Goal: Task Accomplishment & Management: Complete application form

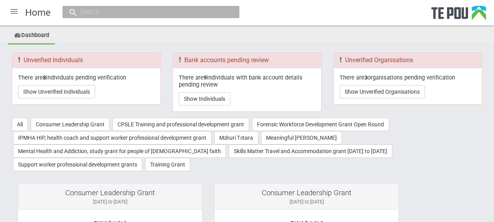
click at [16, 12] on div at bounding box center [14, 11] width 19 height 19
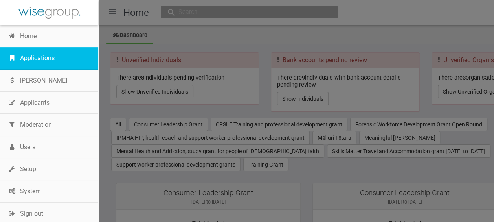
click at [37, 53] on link "Applications" at bounding box center [49, 58] width 98 height 22
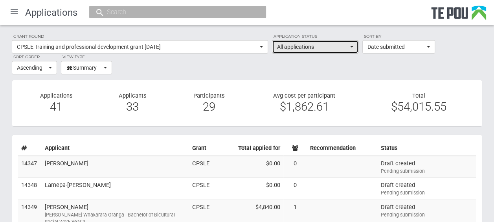
click at [352, 47] on span "button" at bounding box center [351, 47] width 3 height 2
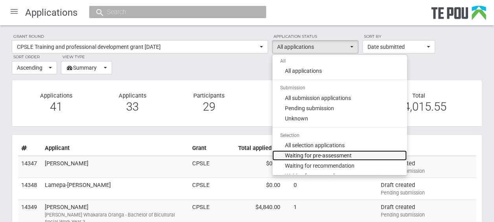
click at [323, 152] on span "Waiting for pre-assessment" at bounding box center [318, 155] width 67 height 8
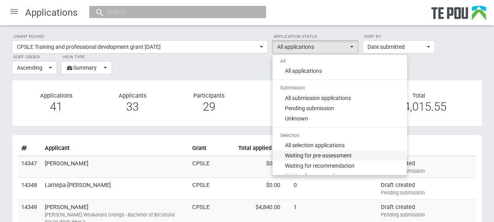
select select "100"
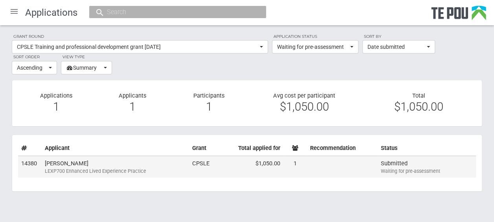
click at [124, 167] on div "LEXP700 Enhanced Lived Experience Practice" at bounding box center [115, 170] width 141 height 7
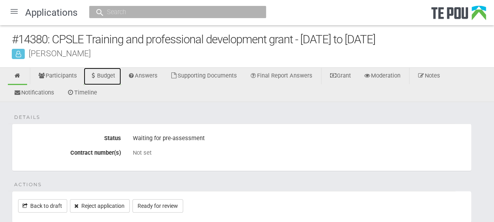
click at [111, 75] on link "Budget" at bounding box center [102, 76] width 37 height 17
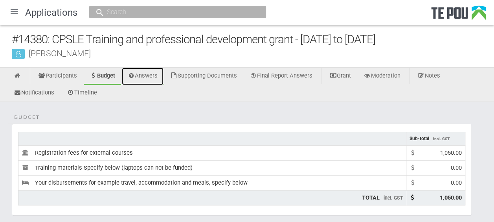
click at [146, 80] on link "Answers" at bounding box center [143, 76] width 42 height 17
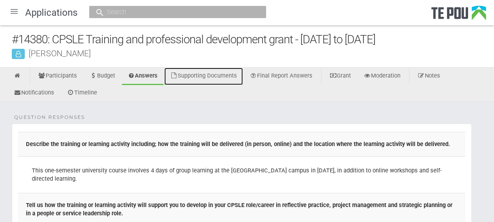
click at [235, 73] on link "Supporting Documents" at bounding box center [203, 76] width 79 height 17
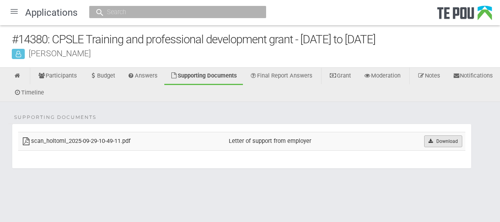
click at [430, 139] on icon at bounding box center [430, 141] width 6 height 5
click at [17, 75] on icon at bounding box center [17, 76] width 7 height 6
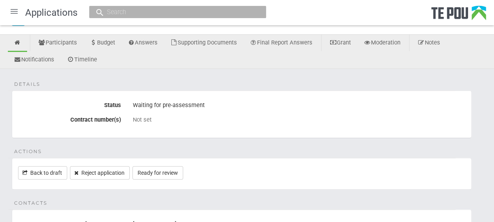
scroll to position [32, 0]
click at [174, 170] on link "Ready for review" at bounding box center [157, 173] width 51 height 13
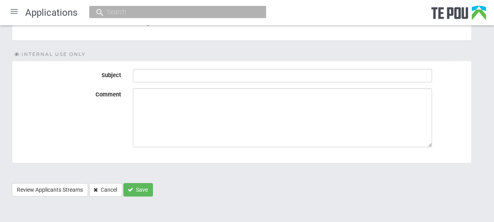
scroll to position [144, 0]
click at [146, 184] on button "Save" at bounding box center [137, 188] width 29 height 13
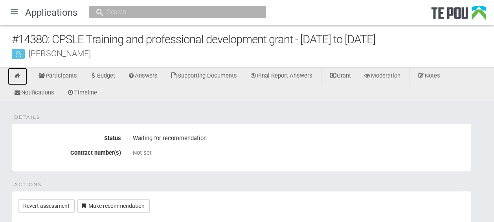
click at [17, 75] on icon at bounding box center [17, 76] width 7 height 6
click at [13, 11] on div at bounding box center [14, 11] width 19 height 19
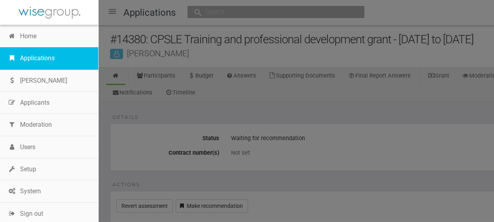
click at [32, 54] on link "Applications" at bounding box center [49, 58] width 98 height 22
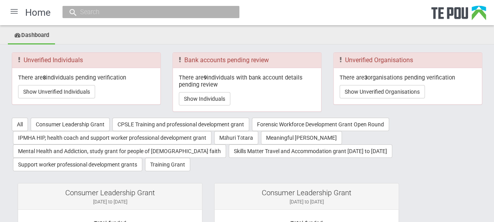
click at [16, 13] on div at bounding box center [14, 11] width 19 height 19
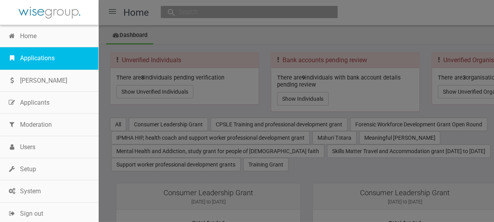
click at [46, 57] on link "Applications" at bounding box center [49, 58] width 98 height 22
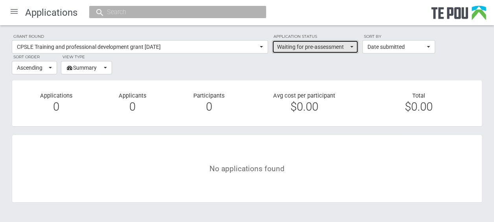
click at [308, 49] on span "Waiting for pre-assessment" at bounding box center [312, 47] width 71 height 8
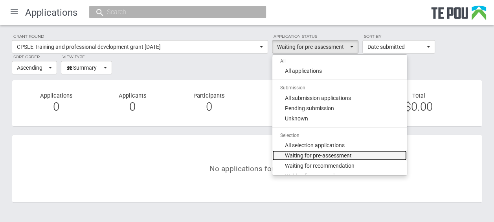
click at [319, 153] on span "Waiting for pre-assessment" at bounding box center [318, 155] width 67 height 8
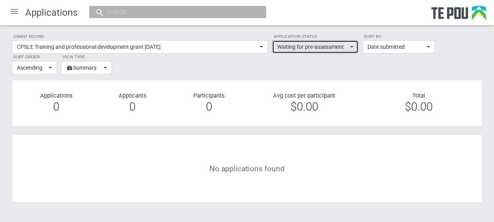
click at [318, 46] on span "Waiting for pre-assessment" at bounding box center [312, 47] width 71 height 8
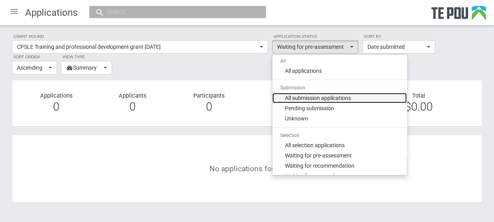
click at [317, 95] on span "All submission applications" at bounding box center [318, 98] width 66 height 8
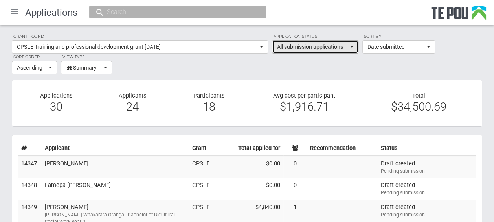
click at [350, 46] on button "All submission applications" at bounding box center [315, 46] width 86 height 13
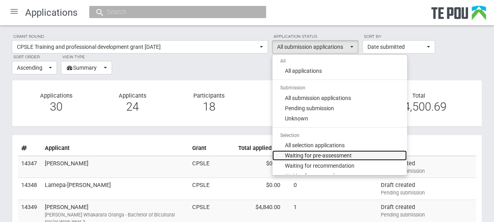
click at [330, 155] on span "Waiting for pre-assessment" at bounding box center [318, 155] width 67 height 8
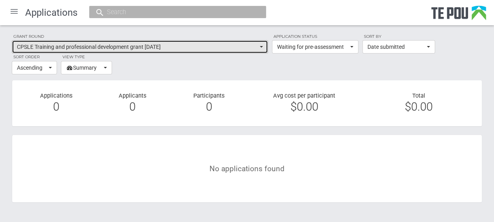
click at [260, 46] on span "button" at bounding box center [261, 47] width 3 height 2
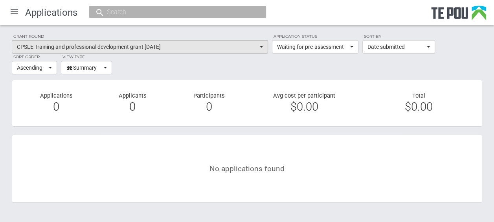
scroll to position [240, 0]
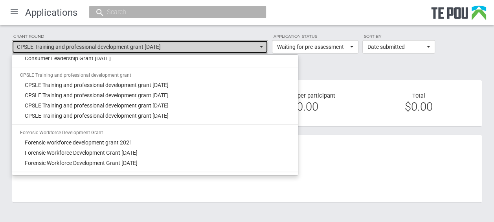
click at [260, 46] on span "button" at bounding box center [261, 47] width 3 height 2
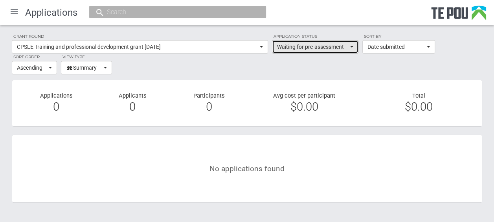
click at [297, 47] on span "Waiting for pre-assessment" at bounding box center [312, 47] width 71 height 8
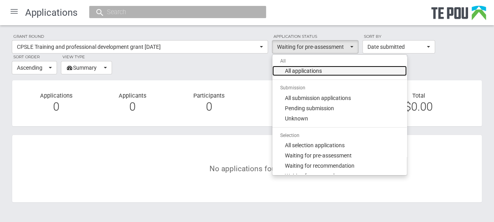
click at [295, 70] on span "All applications" at bounding box center [303, 71] width 37 height 8
select select "all"
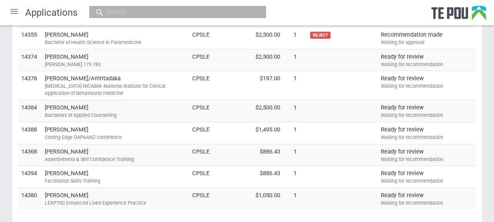
scroll to position [889, 0]
